Goal: Information Seeking & Learning: Learn about a topic

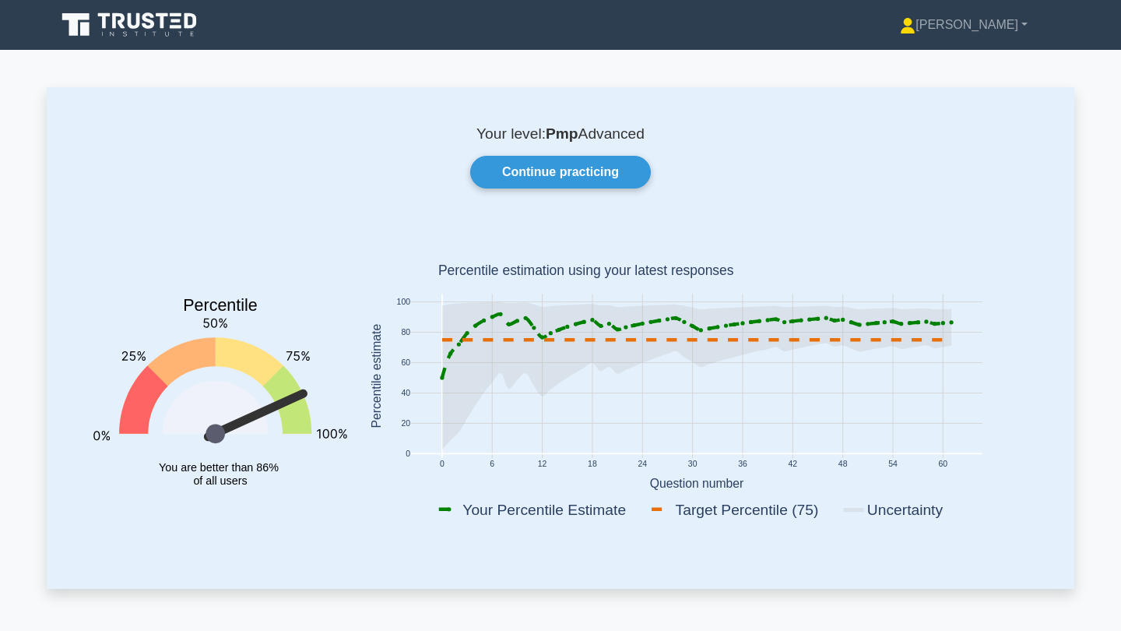
click at [533, 178] on link "Continue practicing" at bounding box center [560, 172] width 181 height 33
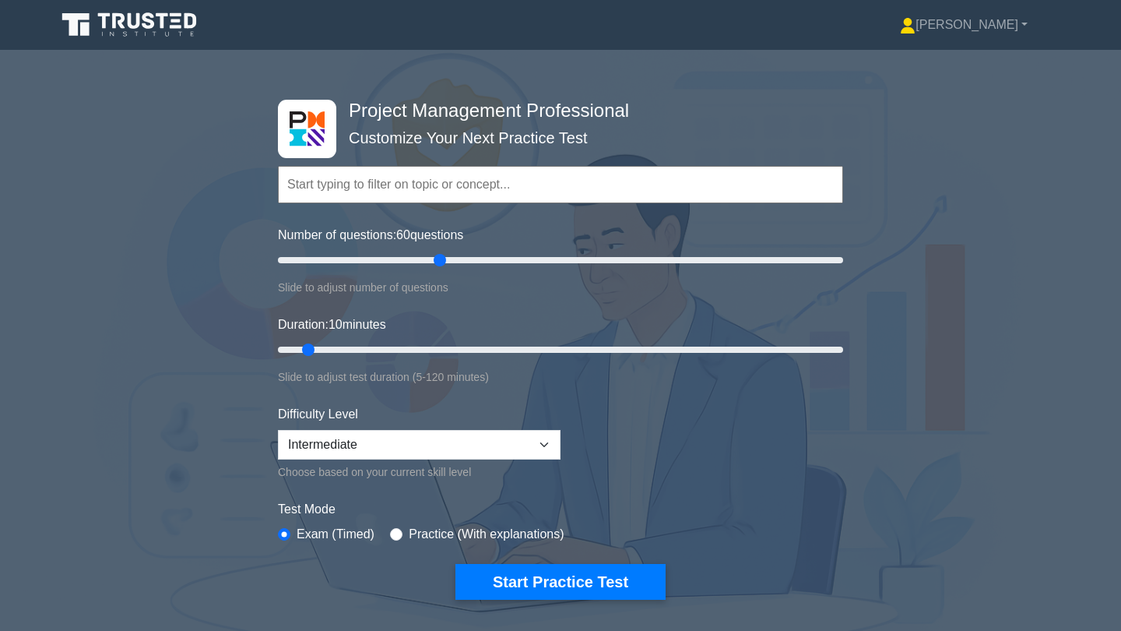
drag, startPoint x: 304, startPoint y: 257, endPoint x: 436, endPoint y: 261, distance: 132.4
type input "60"
click at [436, 261] on input "Number of questions: 60 questions" at bounding box center [560, 260] width 565 height 19
drag, startPoint x: 315, startPoint y: 347, endPoint x: 635, endPoint y: 346, distance: 320.0
type input "75"
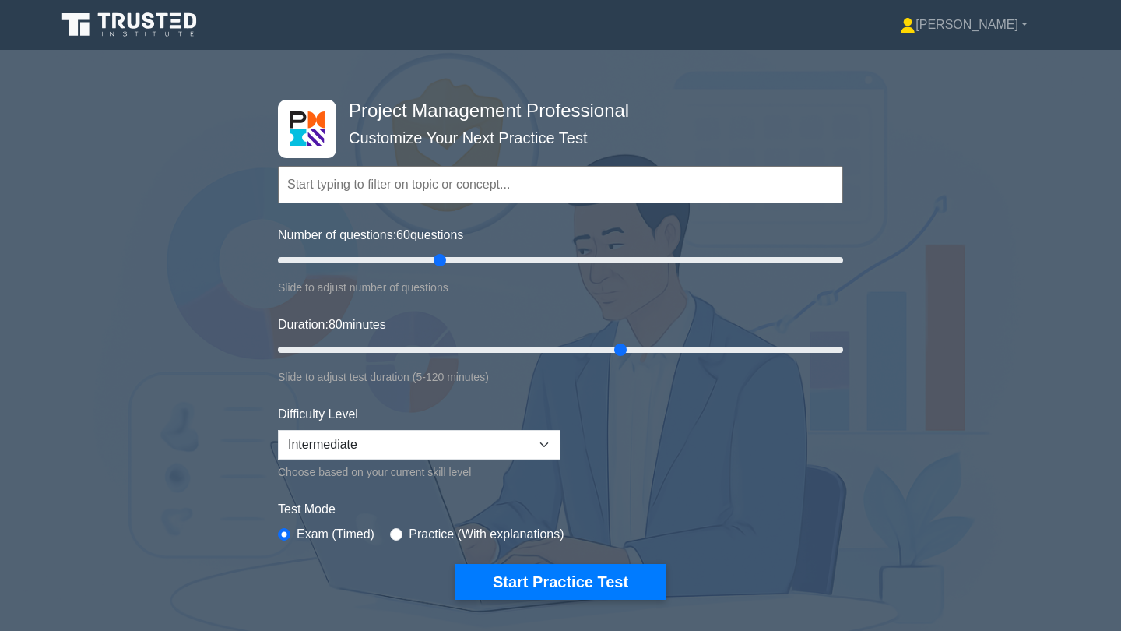
click at [631, 343] on input "Duration: 80 minutes" at bounding box center [560, 349] width 565 height 19
click at [636, 398] on form "Topics Scope Management Time Management Cost Management Quality Management Risk…" at bounding box center [560, 358] width 565 height 481
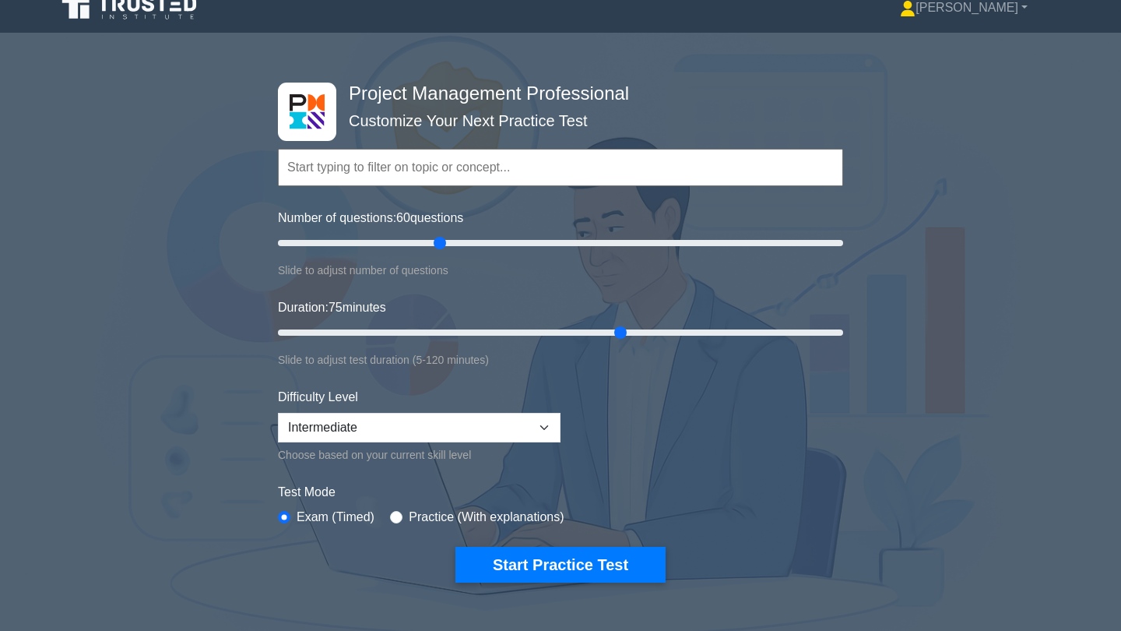
scroll to position [16, 0]
drag, startPoint x: 441, startPoint y: 241, endPoint x: 773, endPoint y: 238, distance: 332.5
type input "180"
click at [775, 240] on input "Number of questions: 180 questions" at bounding box center [560, 243] width 565 height 19
drag, startPoint x: 621, startPoint y: 331, endPoint x: 640, endPoint y: 329, distance: 18.8
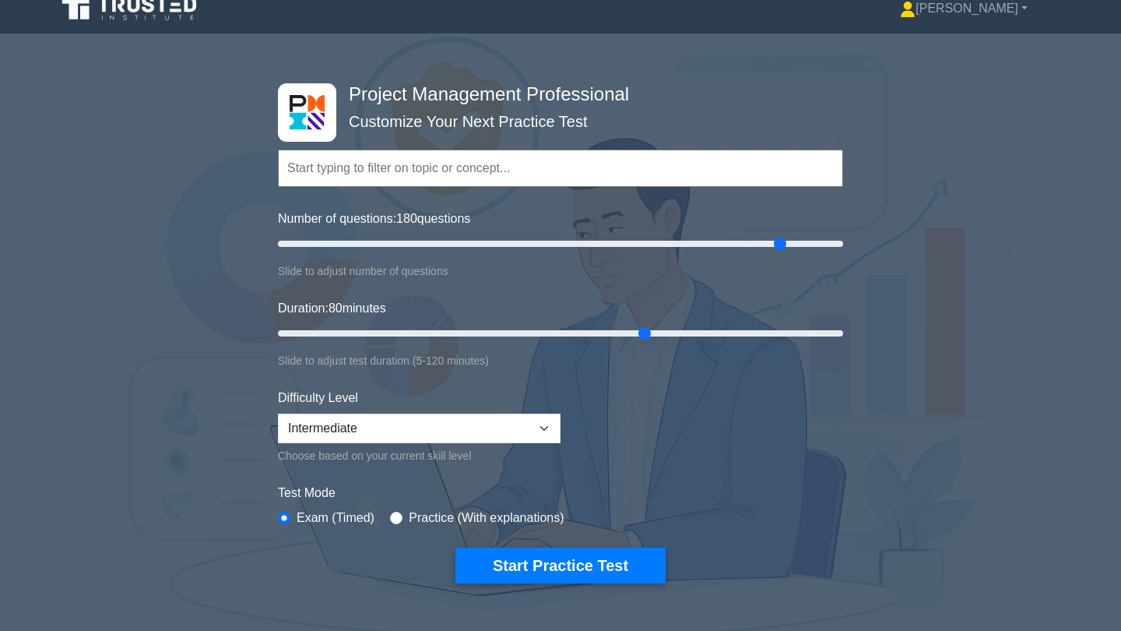
type input "80"
click at [640, 329] on input "Duration: 80 minutes" at bounding box center [560, 333] width 565 height 19
drag, startPoint x: 774, startPoint y: 237, endPoint x: 439, endPoint y: 246, distance: 334.9
click at [439, 246] on input "Number of questions: 60 questions" at bounding box center [560, 243] width 565 height 19
click at [546, 306] on div "Duration: 80 minutes Slide to adjust test duration (5-120 minutes)" at bounding box center [560, 334] width 565 height 71
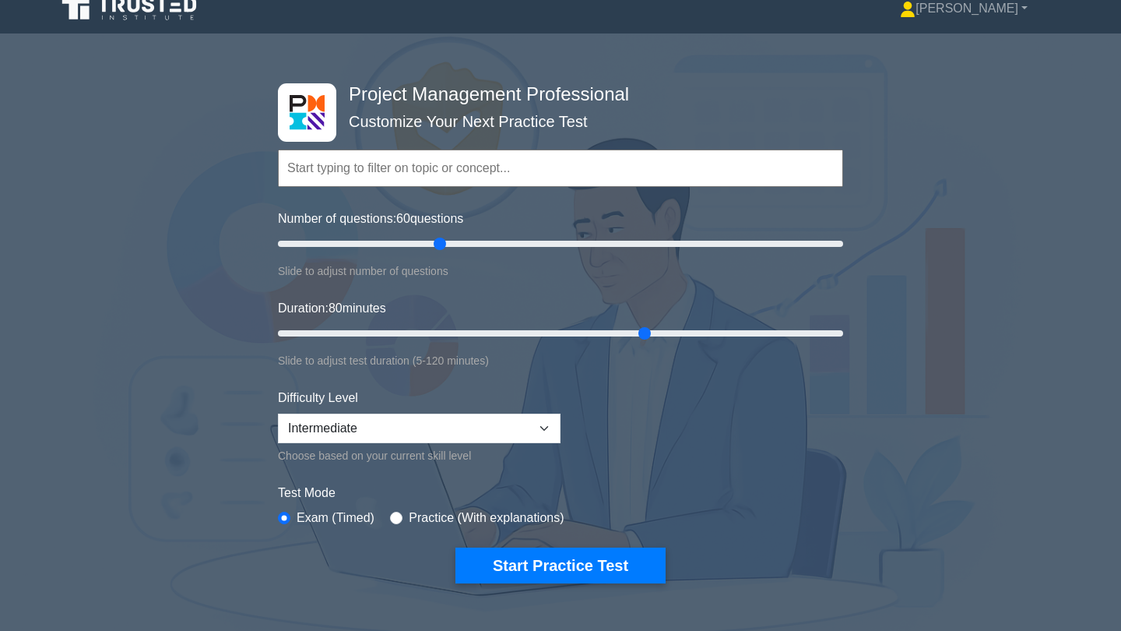
click at [650, 436] on form "Topics Scope Management Time Management Cost Management Quality Management Risk…" at bounding box center [560, 342] width 565 height 481
type input "25"
click at [343, 237] on input "Number of questions: 60 questions" at bounding box center [560, 243] width 565 height 19
click at [335, 329] on input "Duration: 80 minutes" at bounding box center [560, 333] width 565 height 19
click at [326, 329] on input "Duration: 15 minutes" at bounding box center [560, 333] width 565 height 19
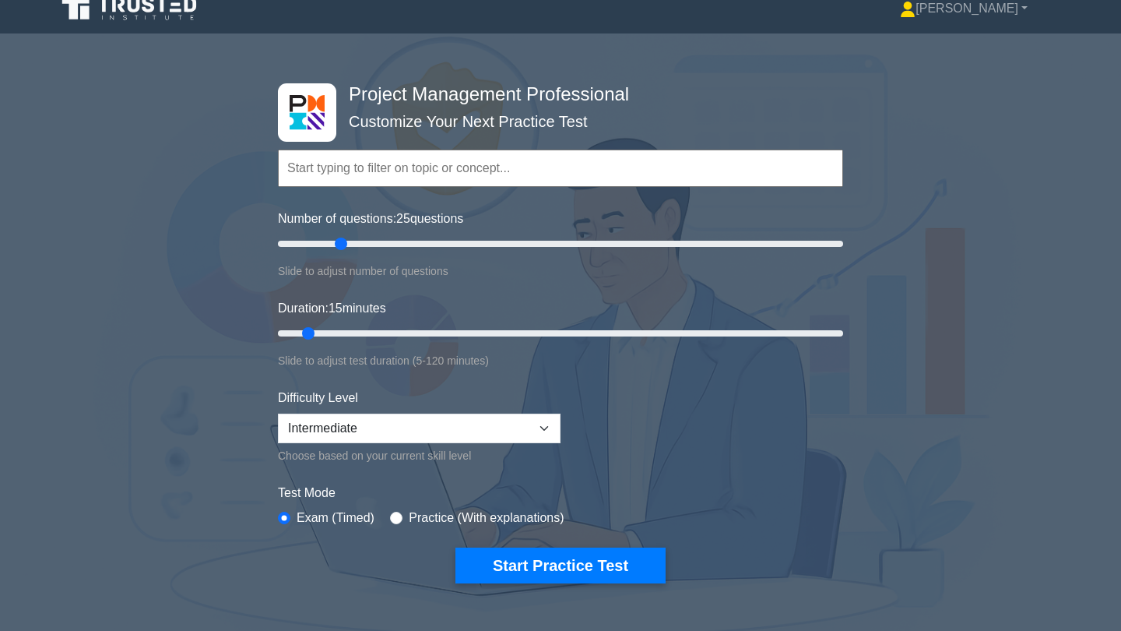
type input "10"
click at [318, 329] on input "Duration: 15 minutes" at bounding box center [560, 333] width 565 height 19
drag, startPoint x: 345, startPoint y: 241, endPoint x: 303, endPoint y: 238, distance: 42.1
type input "10"
click at [303, 238] on input "Number of questions: 10 questions" at bounding box center [560, 243] width 565 height 19
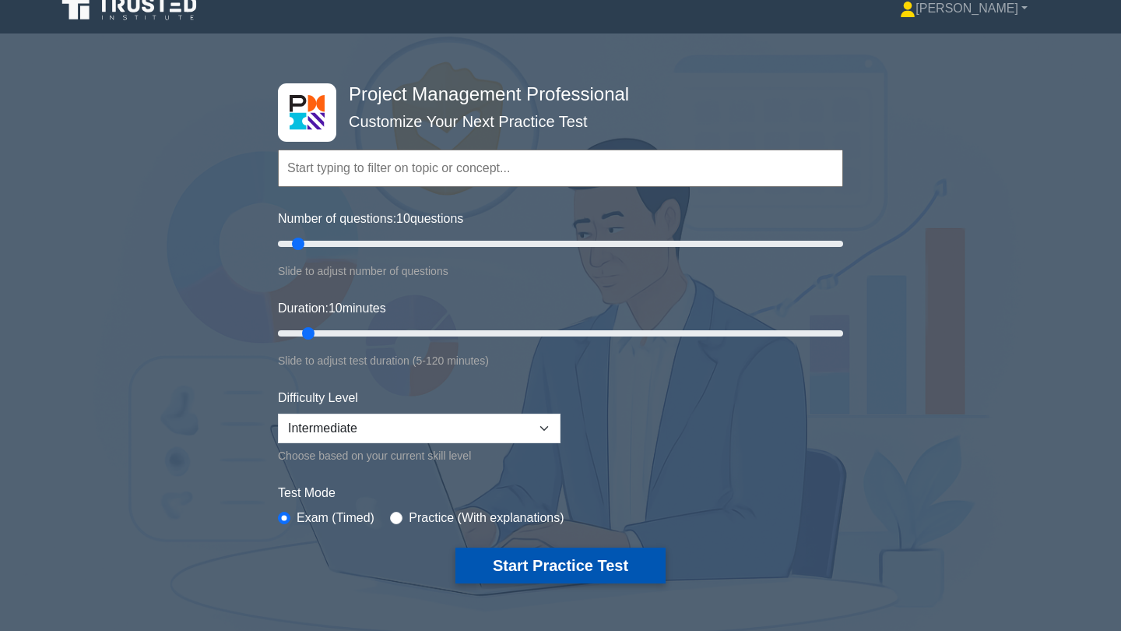
click at [513, 557] on button "Start Practice Test" at bounding box center [560, 565] width 210 height 36
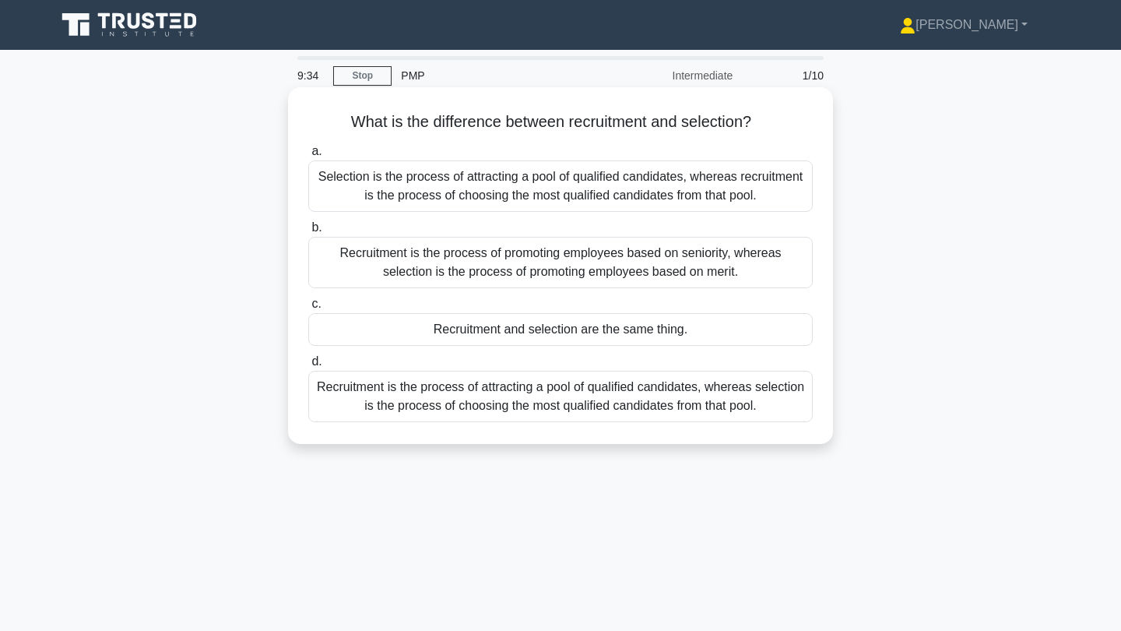
click at [552, 403] on div "Recruitment is the process of attracting a pool of qualified candidates, wherea…" at bounding box center [560, 396] width 505 height 51
click at [308, 367] on input "d. Recruitment is the process of attracting a pool of qualified candidates, whe…" at bounding box center [308, 362] width 0 height 10
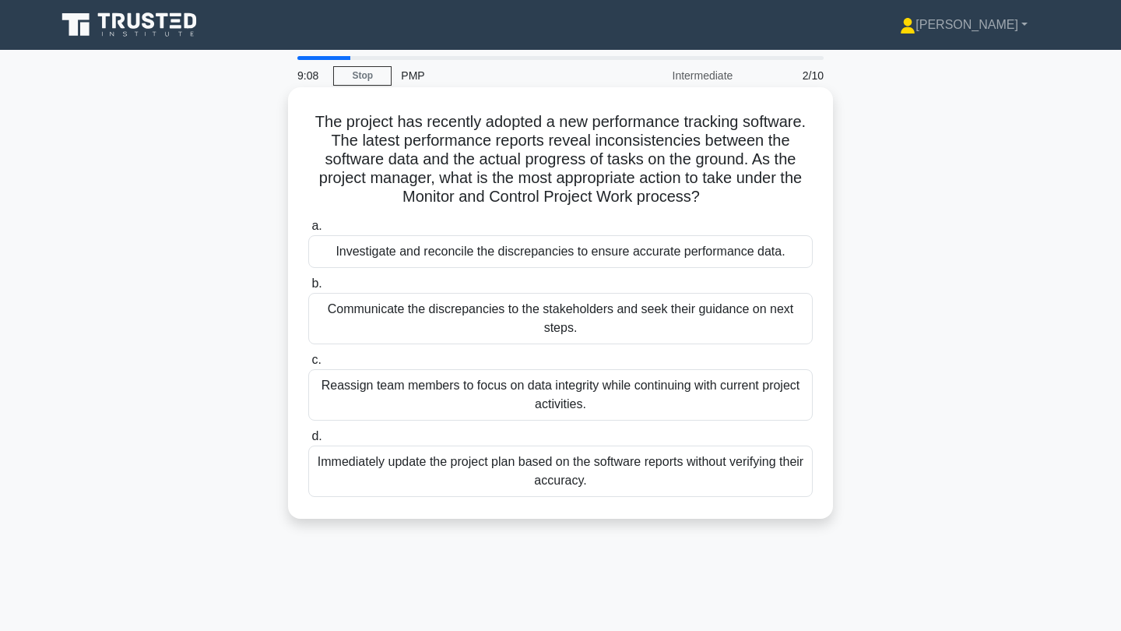
click at [526, 257] on div "Investigate and reconcile the discrepancies to ensure accurate performance data." at bounding box center [560, 251] width 505 height 33
click at [308, 231] on input "a. Investigate and reconcile the discrepancies to ensure accurate performance d…" at bounding box center [308, 226] width 0 height 10
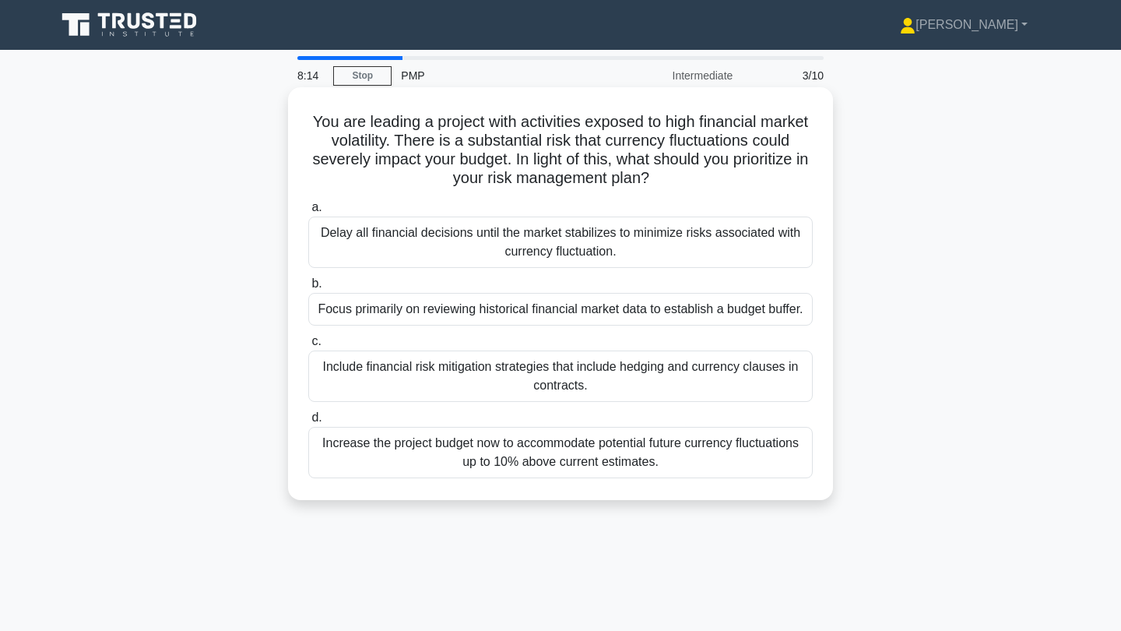
click at [678, 379] on div "Include financial risk mitigation strategies that include hedging and currency …" at bounding box center [560, 375] width 505 height 51
click at [308, 346] on input "c. Include financial risk mitigation strategies that include hedging and curren…" at bounding box center [308, 341] width 0 height 10
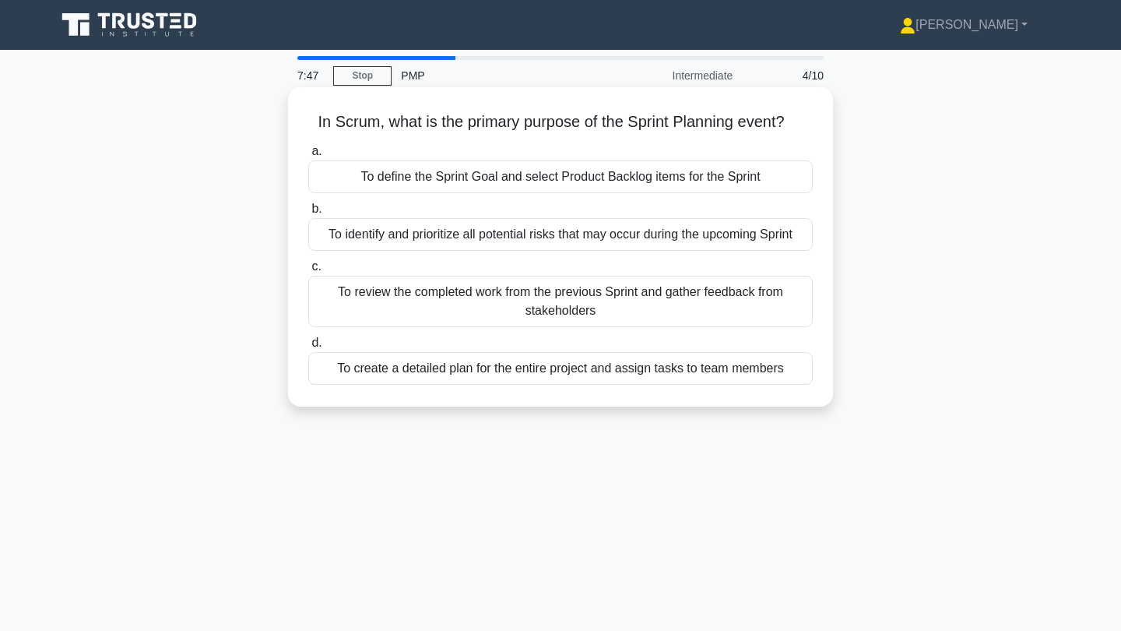
click at [670, 371] on div "To create a detailed plan for the entire project and assign tasks to team membe…" at bounding box center [560, 368] width 505 height 33
click at [308, 348] on input "d. To create a detailed plan for the entire project and assign tasks to team me…" at bounding box center [308, 343] width 0 height 10
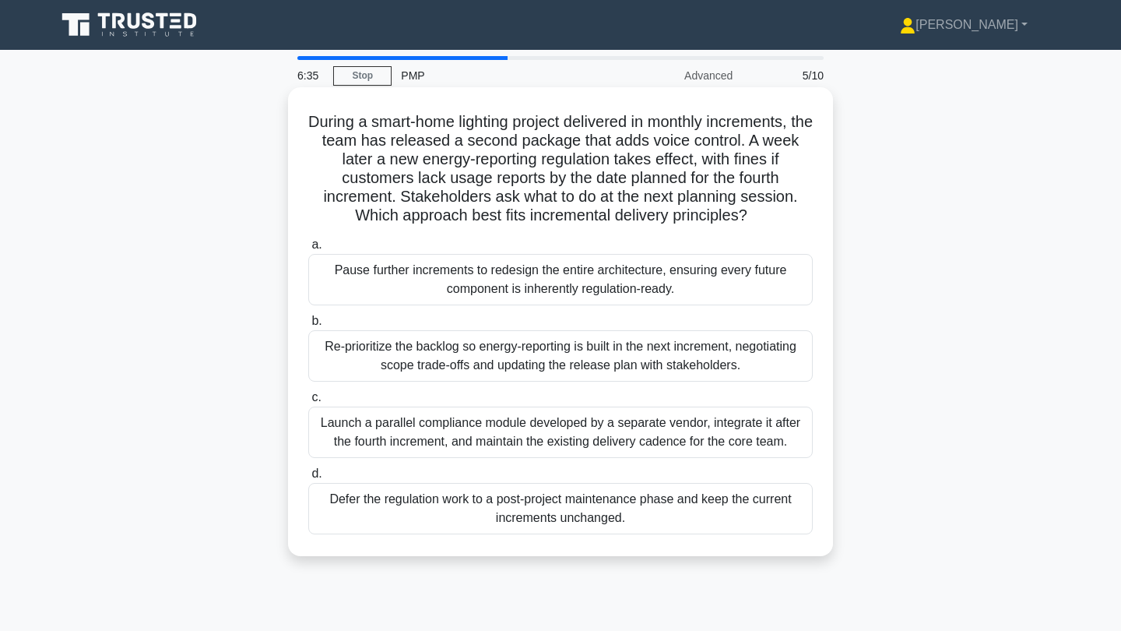
click at [629, 357] on div "Re-prioritize the backlog so energy-reporting is built in the next increment, n…" at bounding box center [560, 355] width 505 height 51
click at [308, 326] on input "b. Re-prioritize the backlog so energy-reporting is built in the next increment…" at bounding box center [308, 321] width 0 height 10
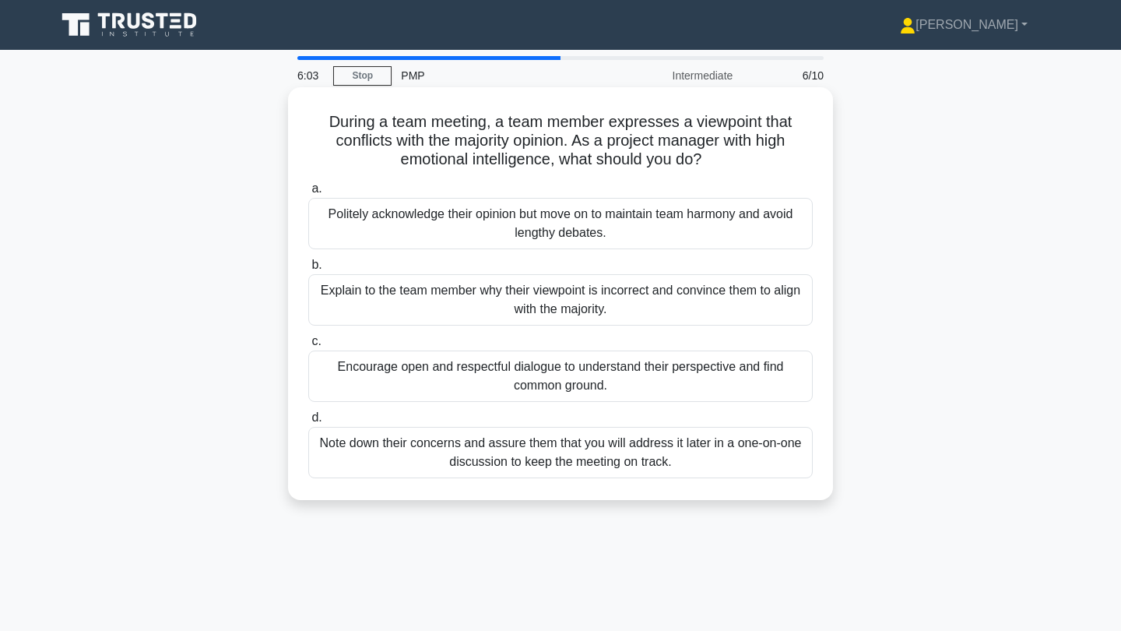
click at [630, 381] on div "Encourage open and respectful dialogue to understand their perspective and find…" at bounding box center [560, 375] width 505 height 51
click at [308, 346] on input "c. Encourage open and respectful dialogue to understand their perspective and f…" at bounding box center [308, 341] width 0 height 10
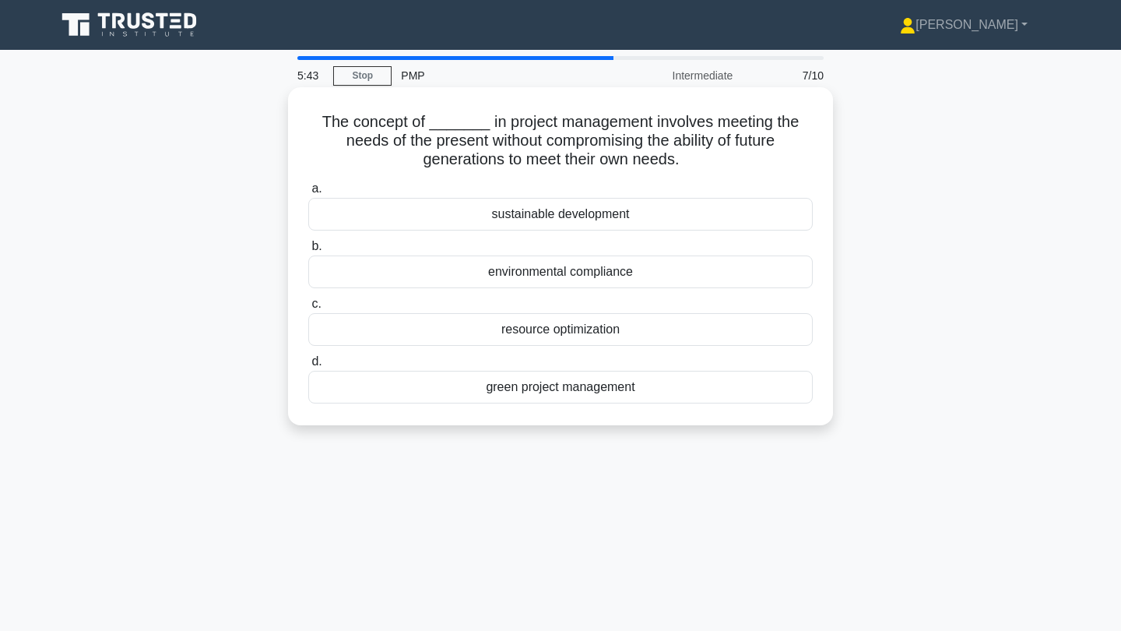
click at [652, 218] on div "sustainable development" at bounding box center [560, 214] width 505 height 33
click at [308, 194] on input "a. sustainable development" at bounding box center [308, 189] width 0 height 10
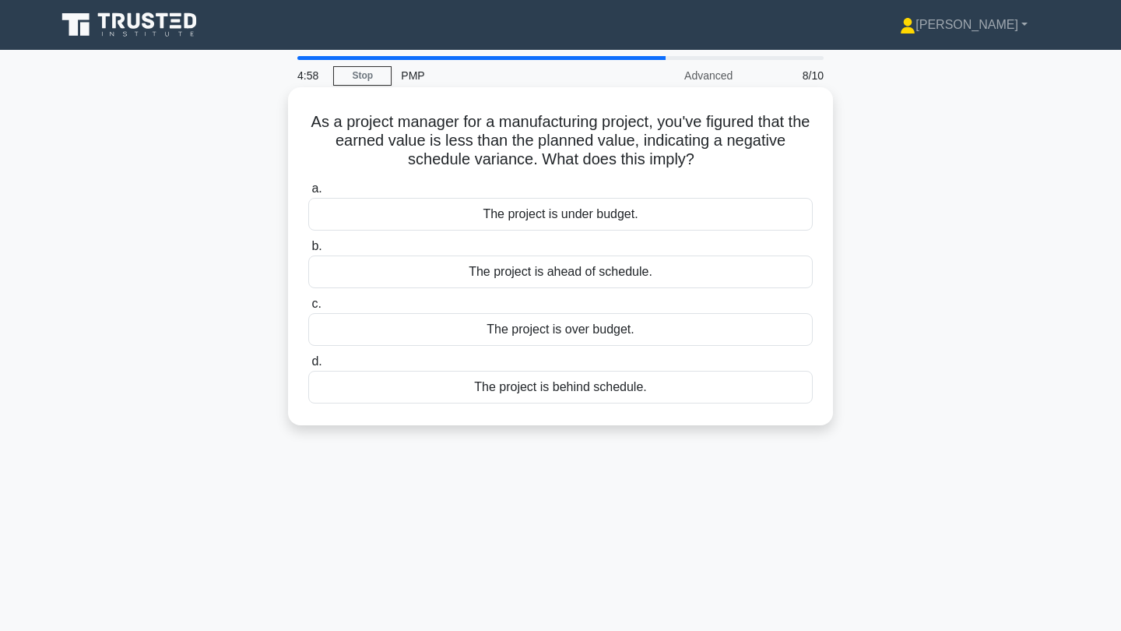
click at [642, 331] on div "The project is over budget." at bounding box center [560, 329] width 505 height 33
click at [308, 309] on input "c. The project is over budget." at bounding box center [308, 304] width 0 height 10
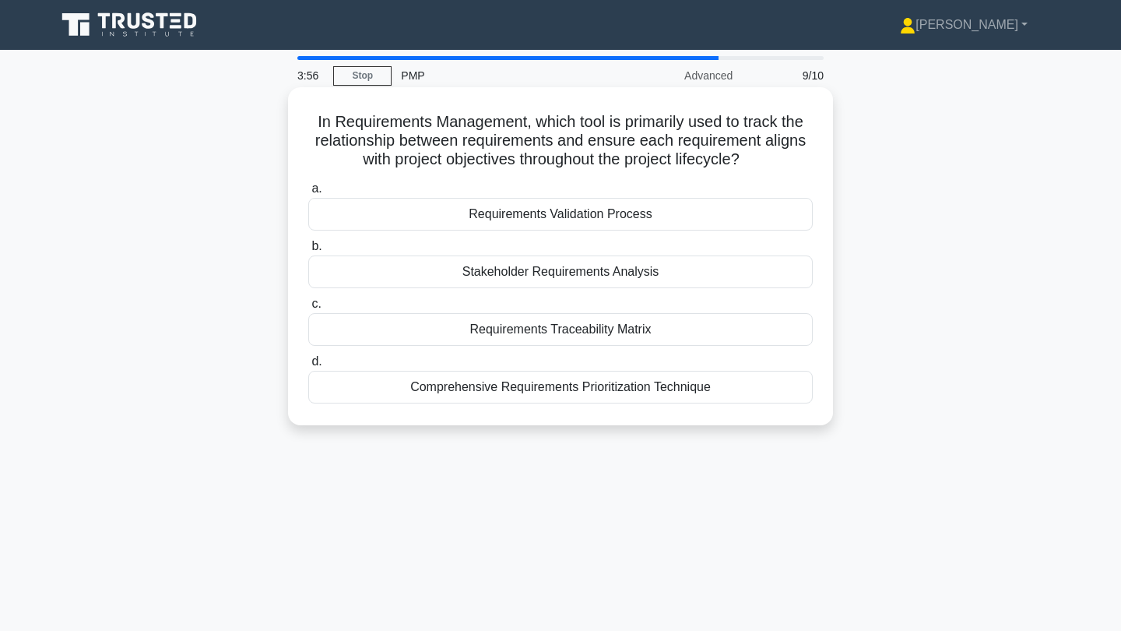
click at [652, 272] on div "Stakeholder Requirements Analysis" at bounding box center [560, 271] width 505 height 33
click at [308, 251] on input "b. Stakeholder Requirements Analysis" at bounding box center [308, 246] width 0 height 10
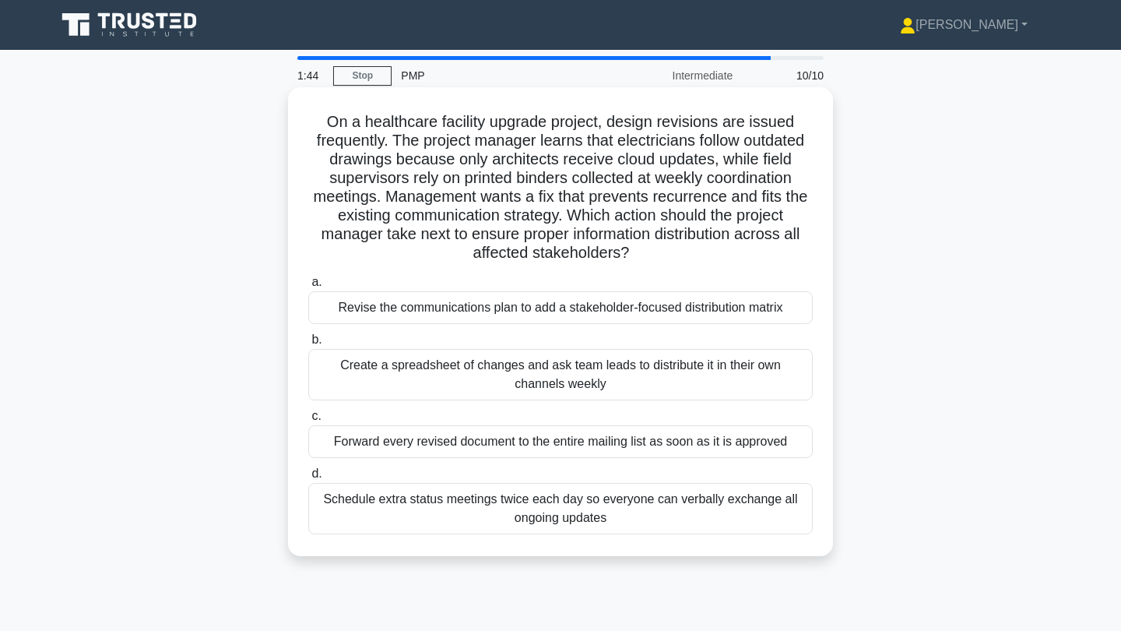
click at [659, 310] on div "Revise the communications plan to add a stakeholder-focused distribution matrix" at bounding box center [560, 307] width 505 height 33
click at [308, 287] on input "a. Revise the communications plan to add a stakeholder-focused distribution mat…" at bounding box center [308, 282] width 0 height 10
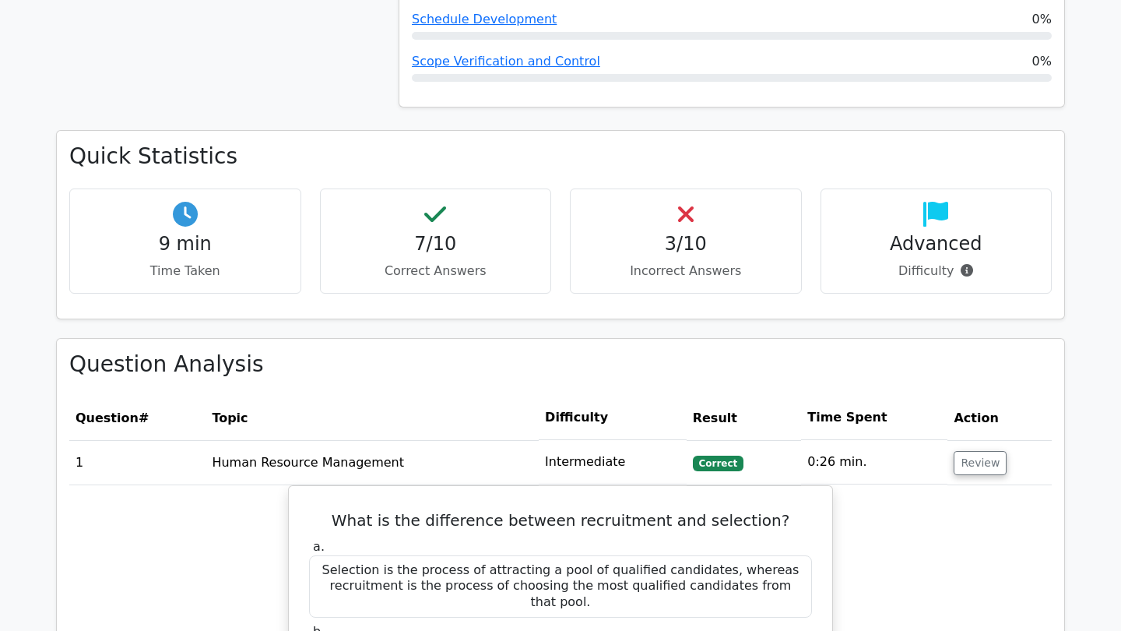
scroll to position [564, 0]
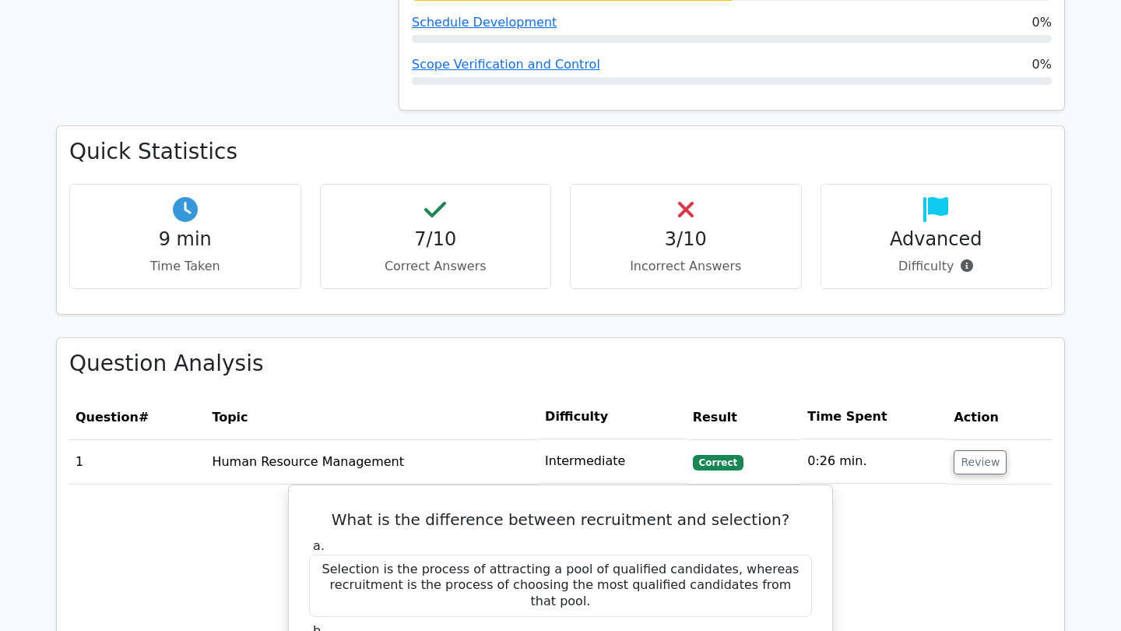
click at [676, 257] on p "Incorrect Answers" at bounding box center [686, 266] width 206 height 19
click at [686, 228] on h4 "3/10" at bounding box center [686, 239] width 206 height 23
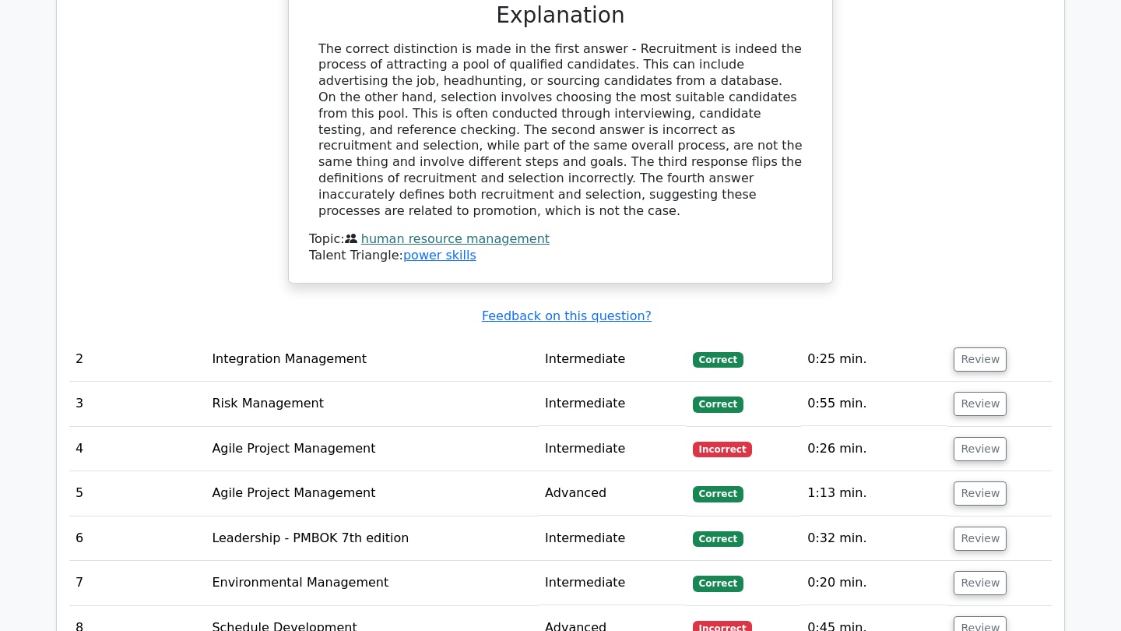
scroll to position [1408, 0]
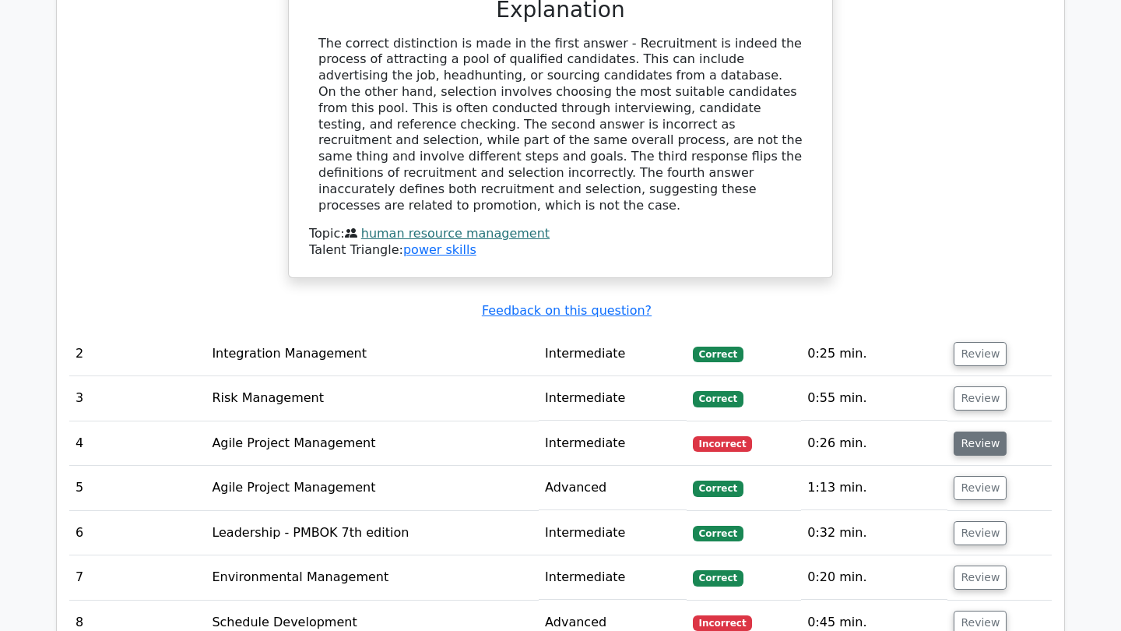
click at [965, 431] on button "Review" at bounding box center [980, 443] width 53 height 24
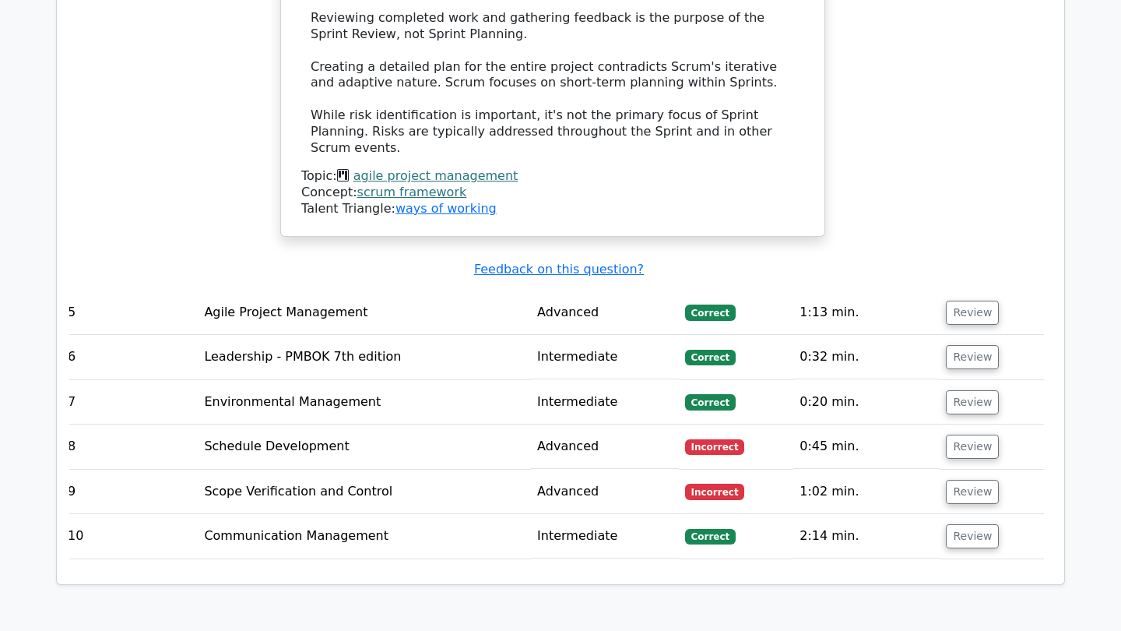
scroll to position [2473, 0]
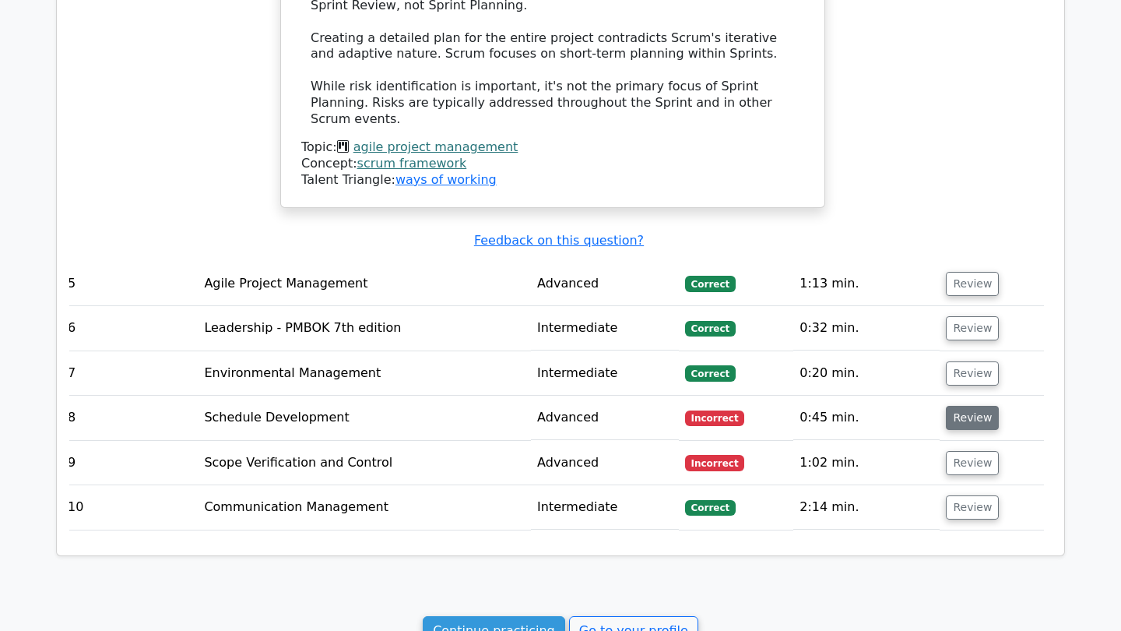
click at [956, 406] on button "Review" at bounding box center [972, 418] width 53 height 24
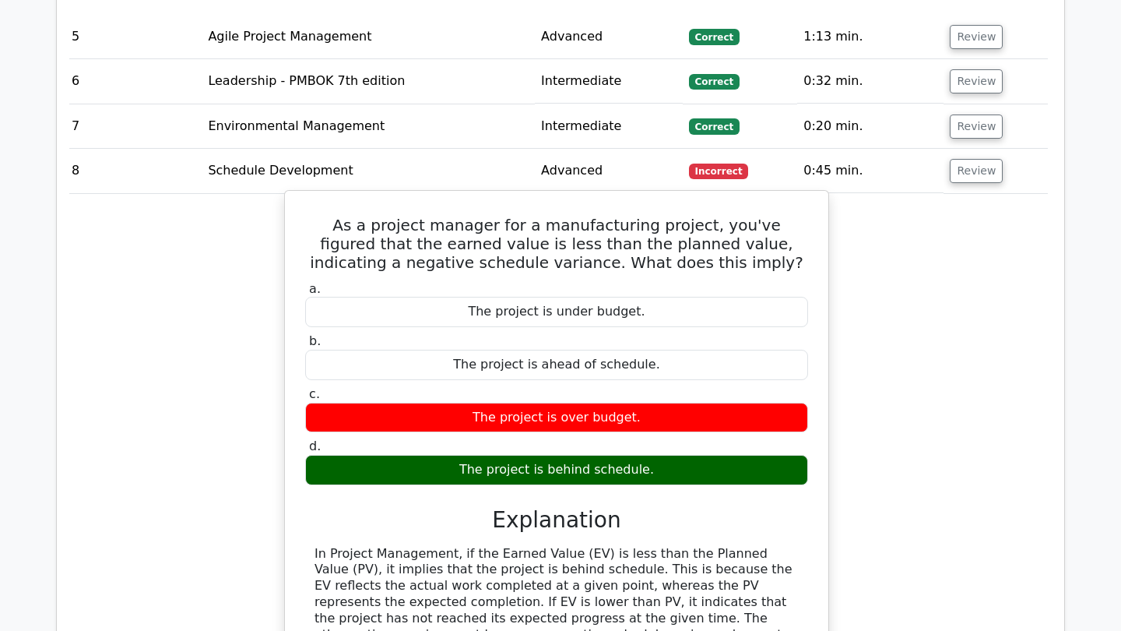
scroll to position [0, 1]
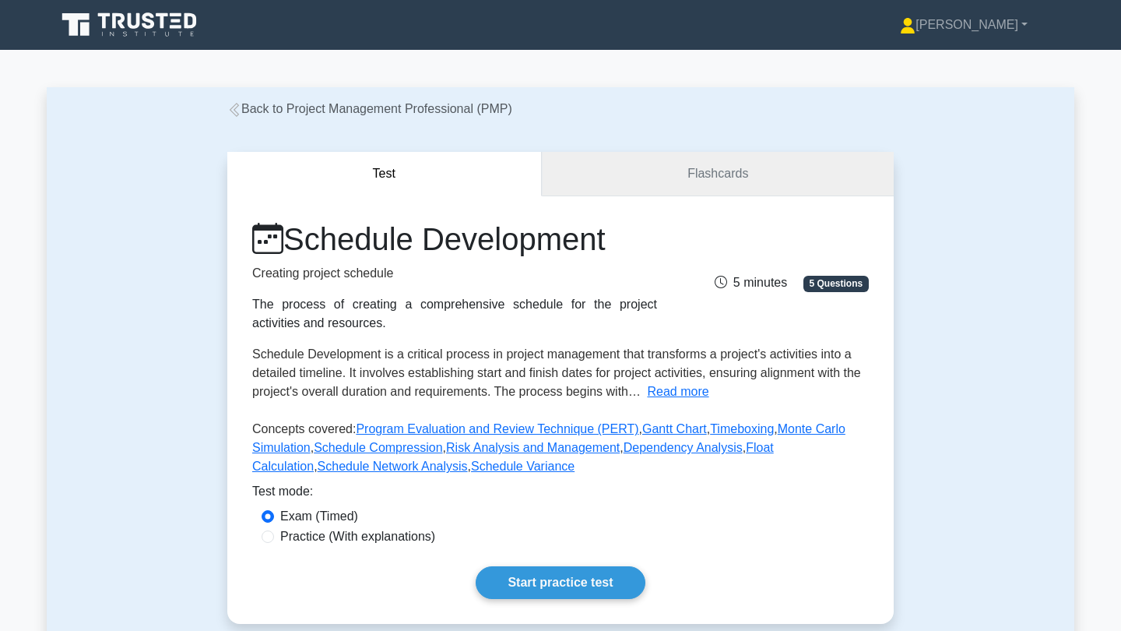
click at [647, 167] on link "Flashcards" at bounding box center [718, 174] width 352 height 44
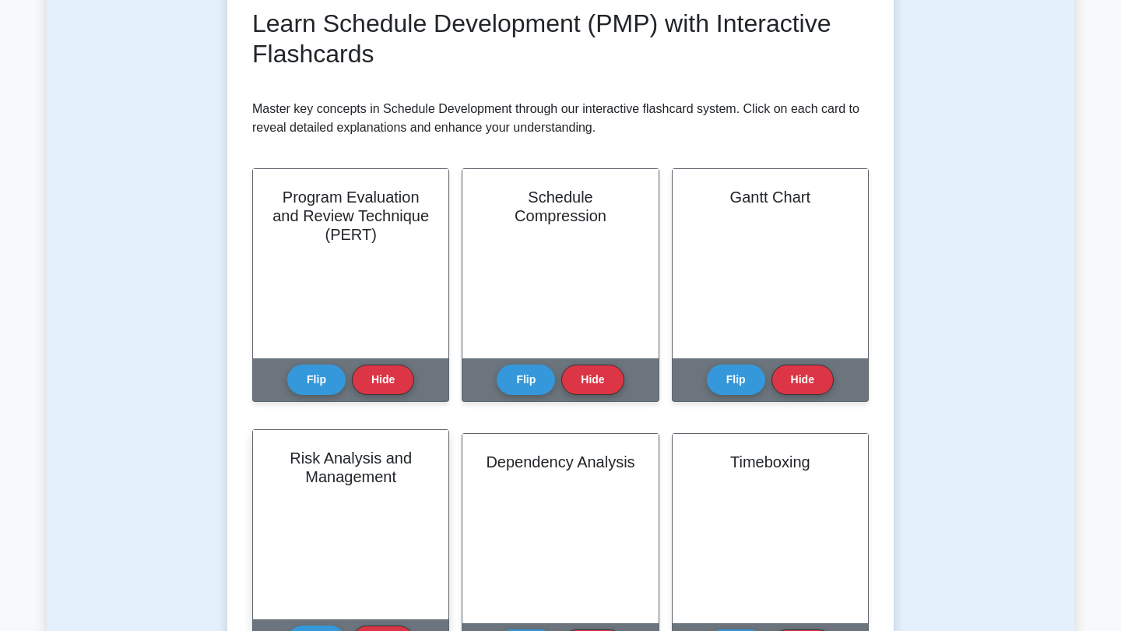
scroll to position [459, 0]
click at [362, 483] on h2 "Risk Analysis and Management" at bounding box center [351, 466] width 158 height 37
click at [317, 626] on button "Flip" at bounding box center [316, 639] width 58 height 30
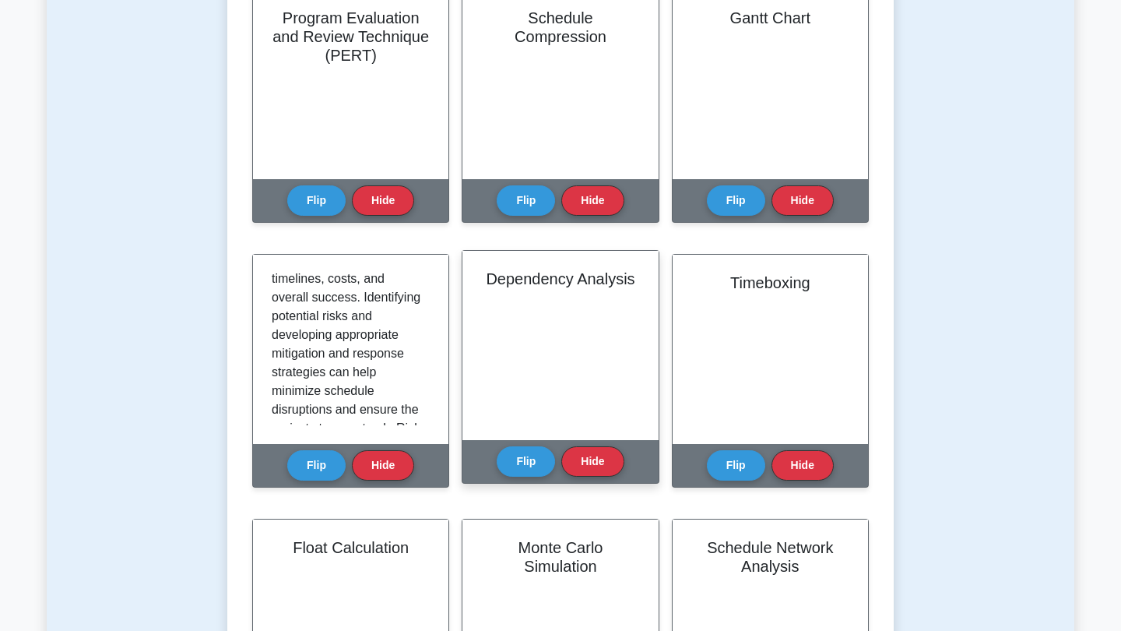
scroll to position [410, 0]
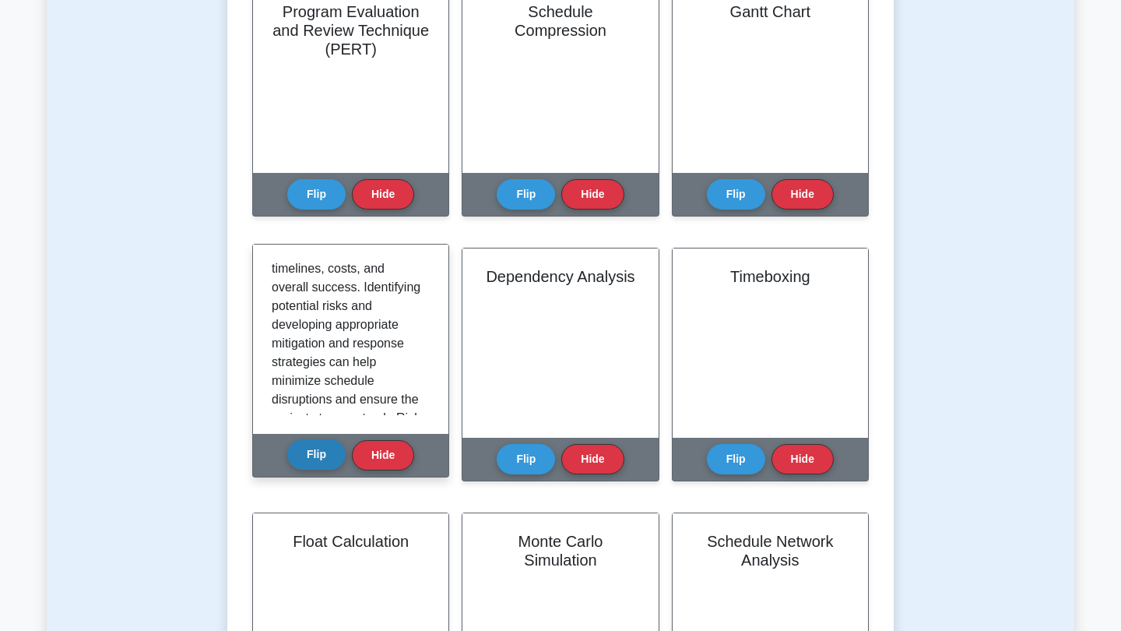
click at [323, 459] on button "Flip" at bounding box center [316, 454] width 58 height 30
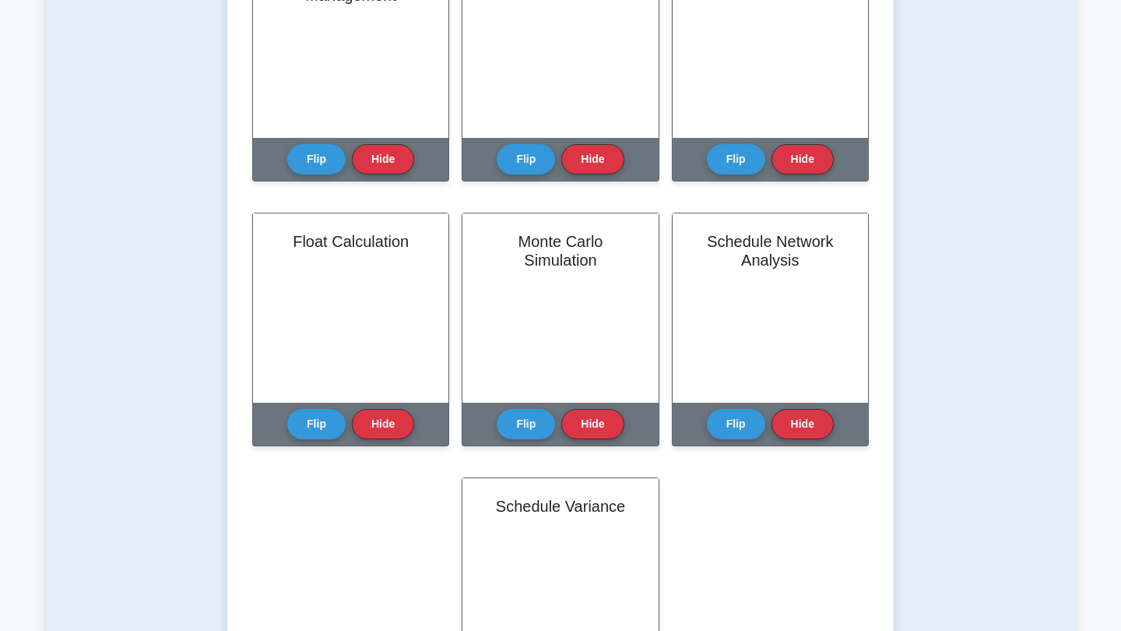
scroll to position [716, 0]
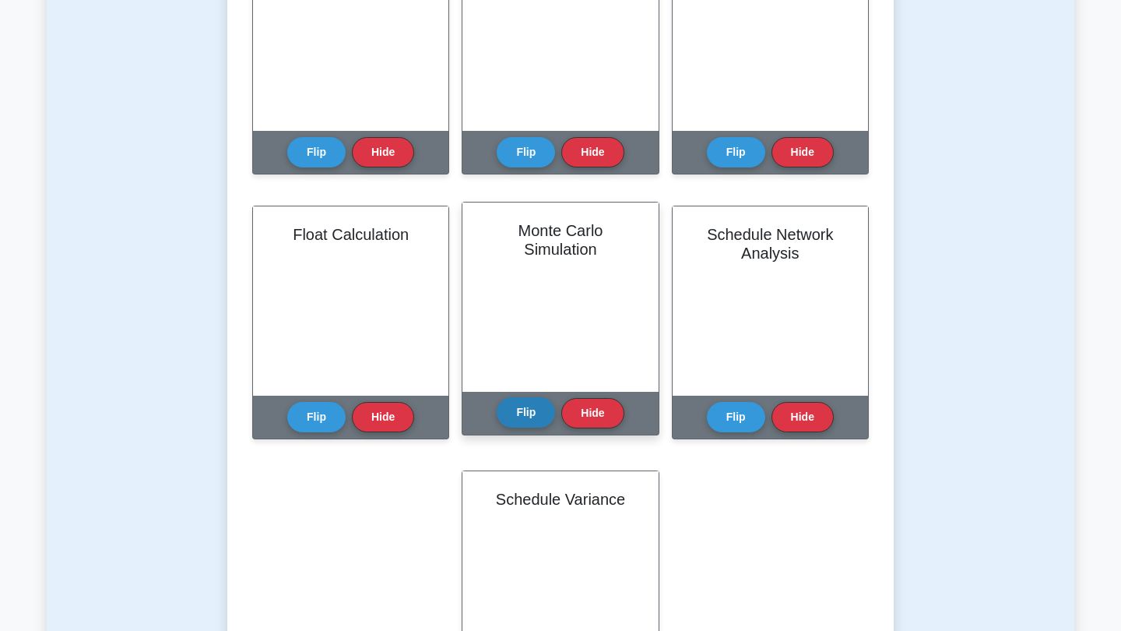
click at [535, 416] on button "Flip" at bounding box center [526, 412] width 58 height 30
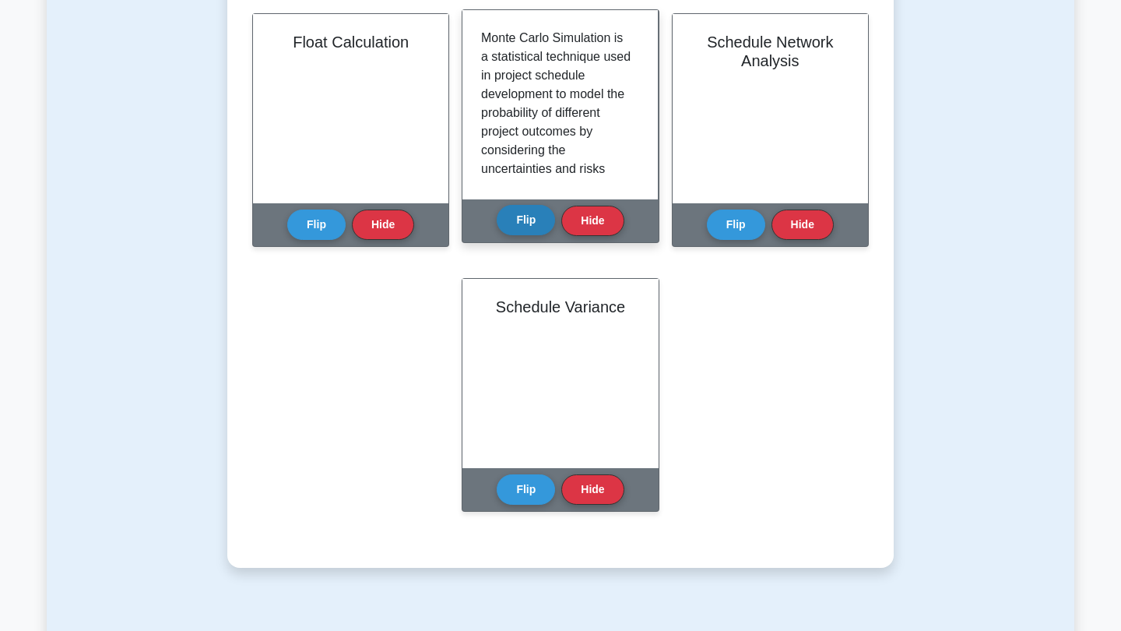
scroll to position [923, 0]
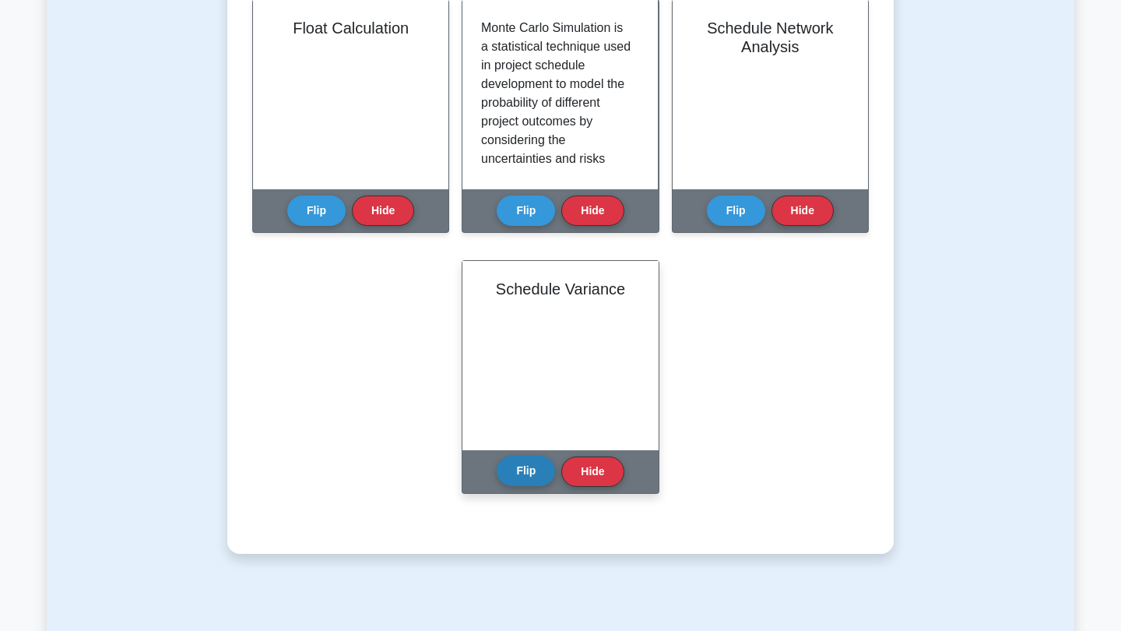
click at [526, 480] on button "Flip" at bounding box center [526, 470] width 58 height 30
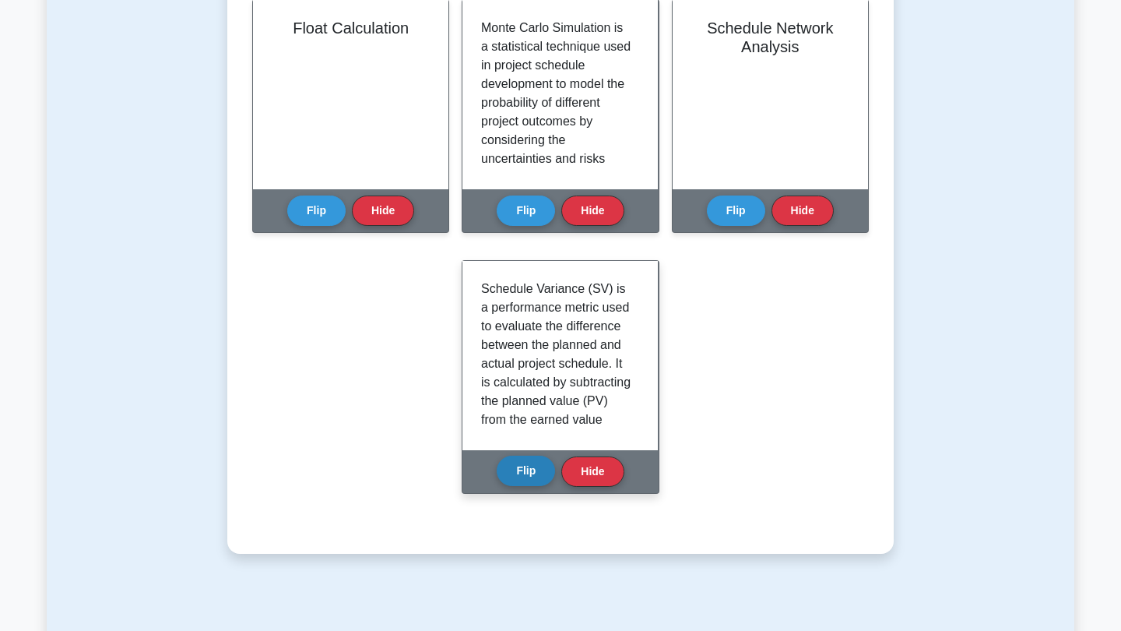
click at [526, 480] on button "Flip" at bounding box center [526, 470] width 58 height 30
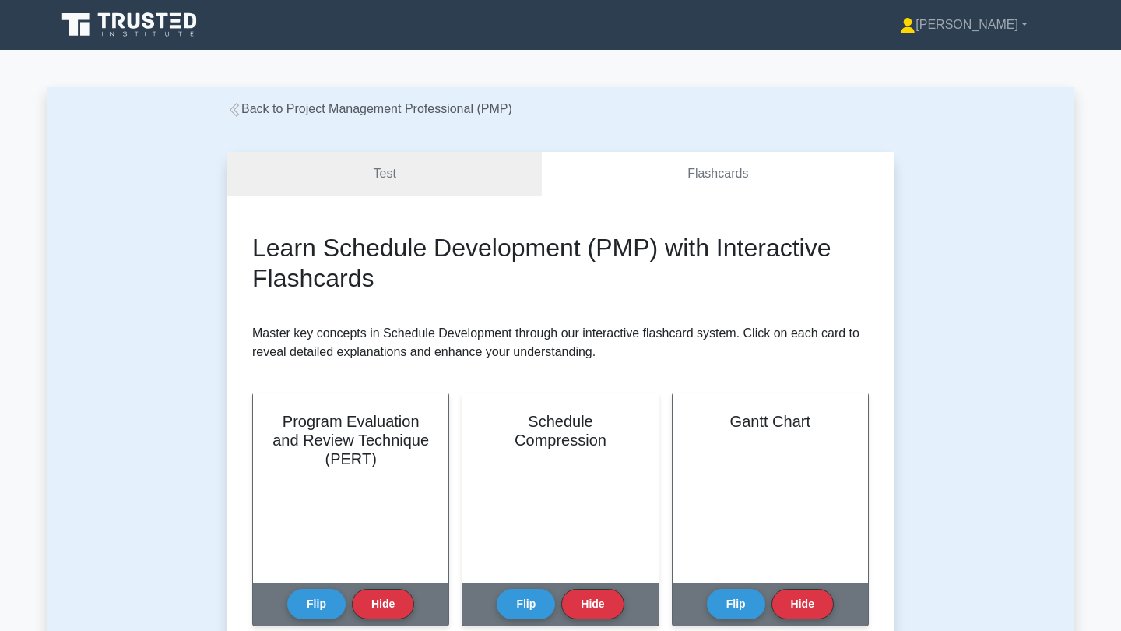
scroll to position [0, 0]
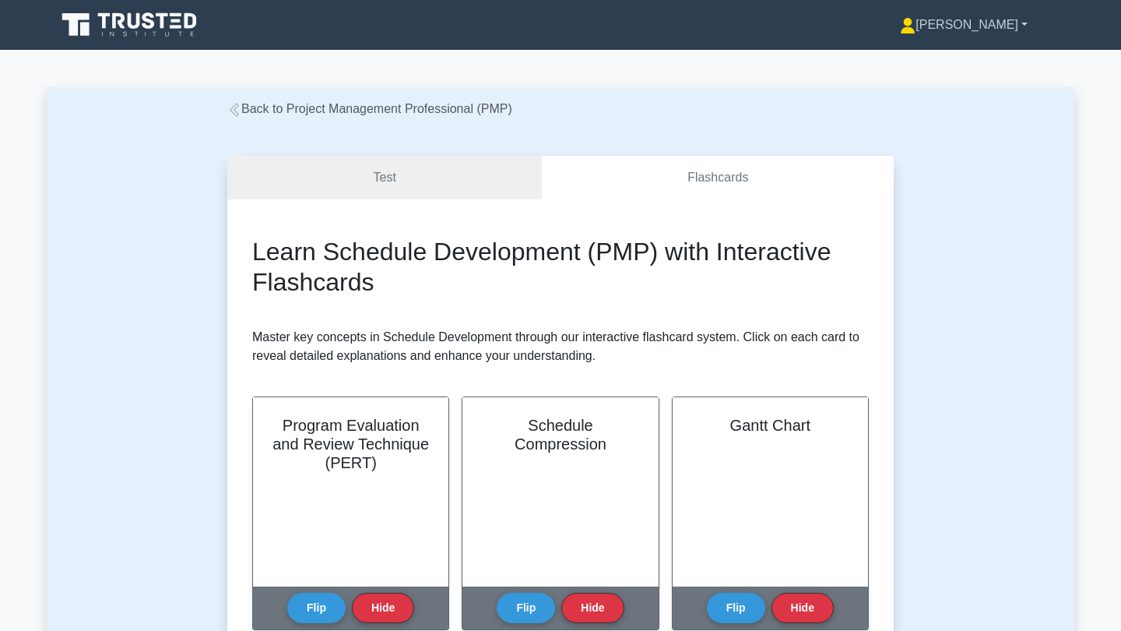
click at [981, 34] on link "[PERSON_NAME]" at bounding box center [964, 24] width 202 height 31
click at [976, 57] on link "Profile" at bounding box center [924, 61] width 123 height 25
